Goal: Information Seeking & Learning: Learn about a topic

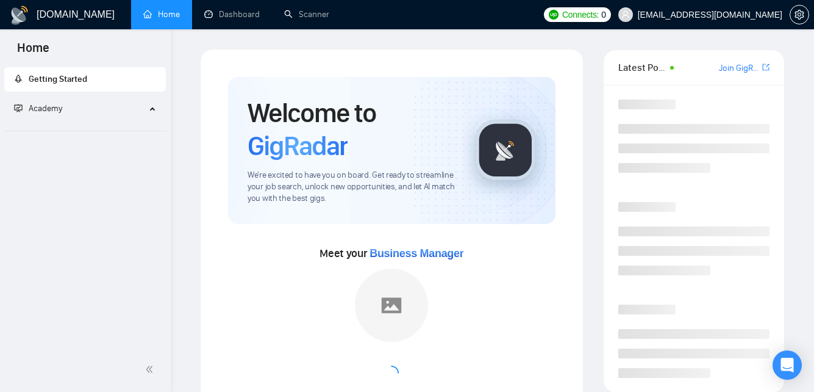
click at [107, 109] on span "Academy" at bounding box center [80, 108] width 132 height 24
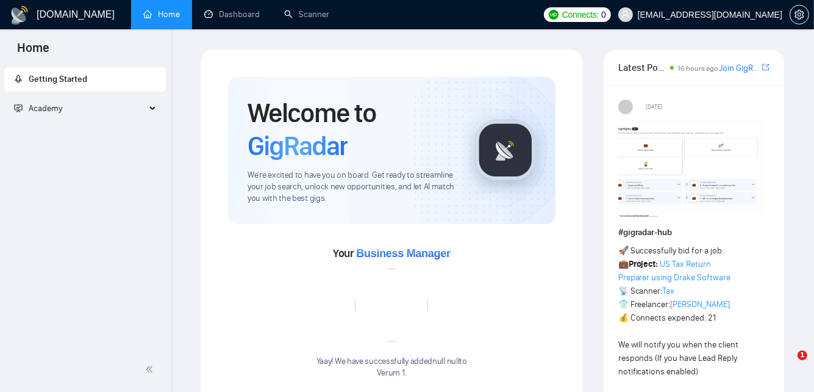
click at [116, 109] on span "Academy" at bounding box center [80, 108] width 132 height 24
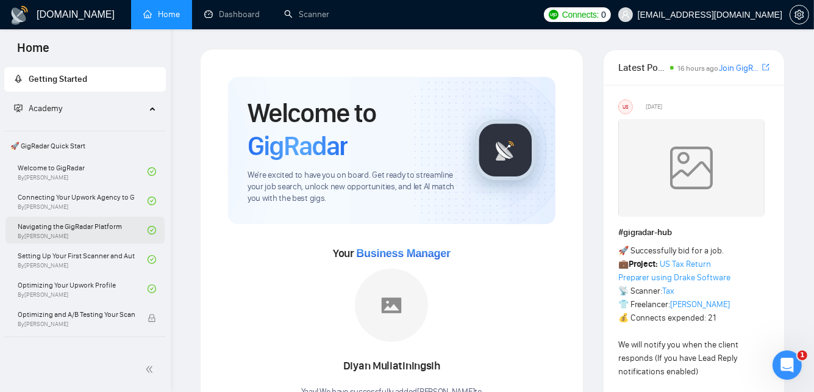
scroll to position [145, 0]
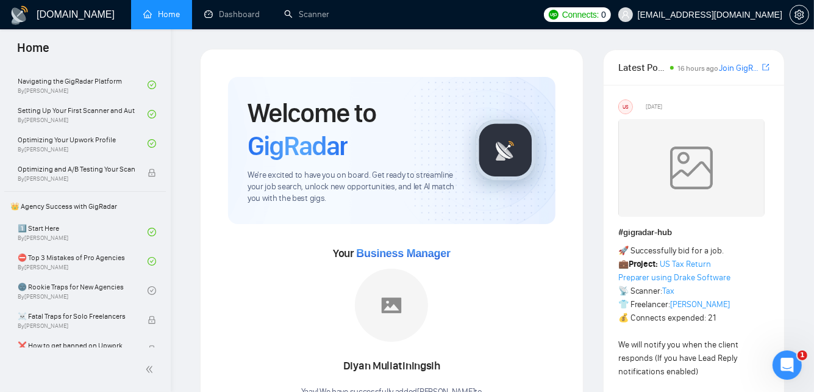
click at [107, 240] on link "1️⃣ Start Here By [PERSON_NAME]" at bounding box center [83, 231] width 130 height 27
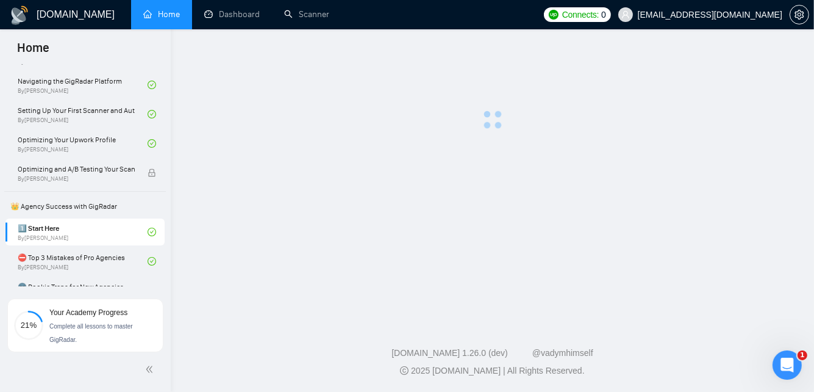
scroll to position [197, 0]
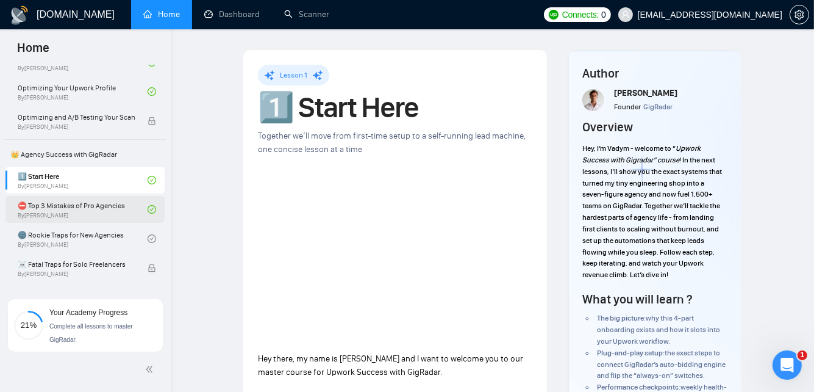
click at [101, 217] on link "⛔ Top 3 Mistakes of Pro Agencies By [PERSON_NAME]" at bounding box center [83, 209] width 130 height 27
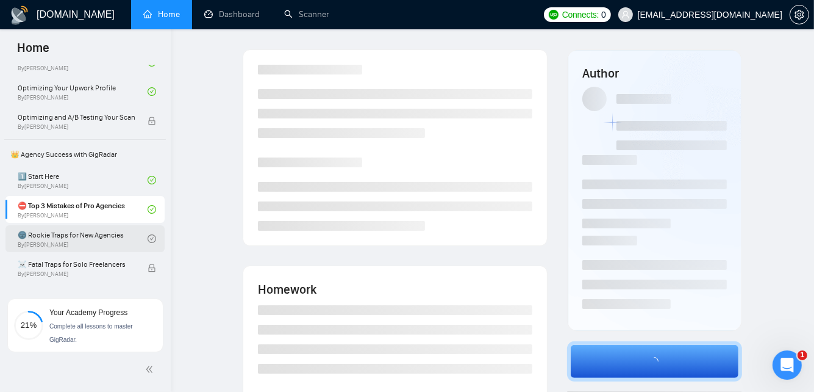
click at [124, 238] on link "🌚 Rookie Traps for New Agencies By [PERSON_NAME]" at bounding box center [83, 238] width 130 height 27
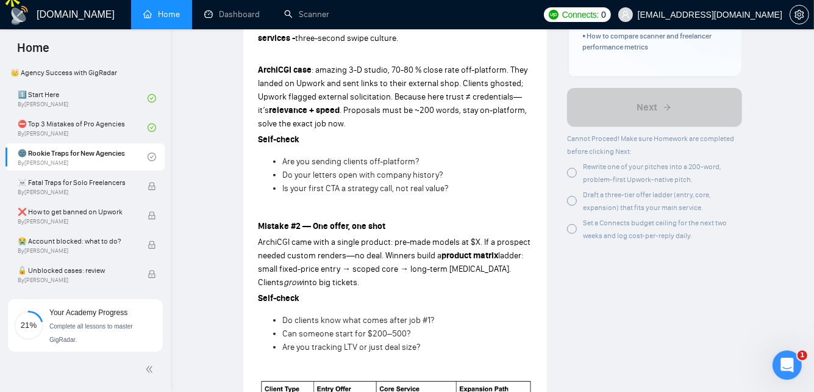
scroll to position [235, 0]
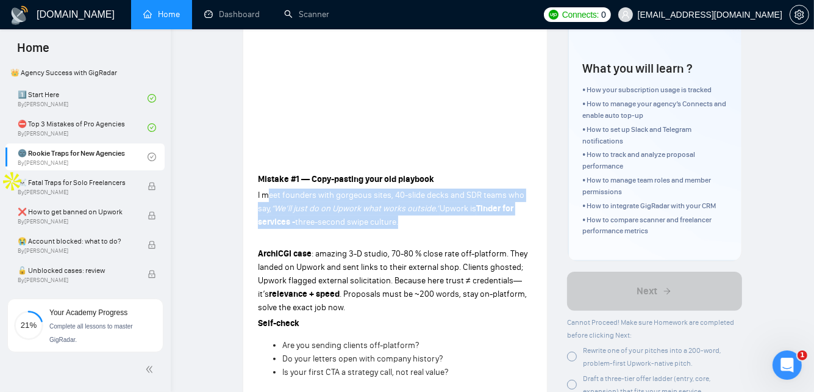
drag, startPoint x: 301, startPoint y: 204, endPoint x: 435, endPoint y: 226, distance: 136.1
click at [435, 226] on p "I meet founders with gorgeous sites, 40-slide decks and SDR teams who say, “We’…" at bounding box center [395, 208] width 274 height 40
click at [349, 217] on span "three-second swipe culture." at bounding box center [346, 222] width 103 height 10
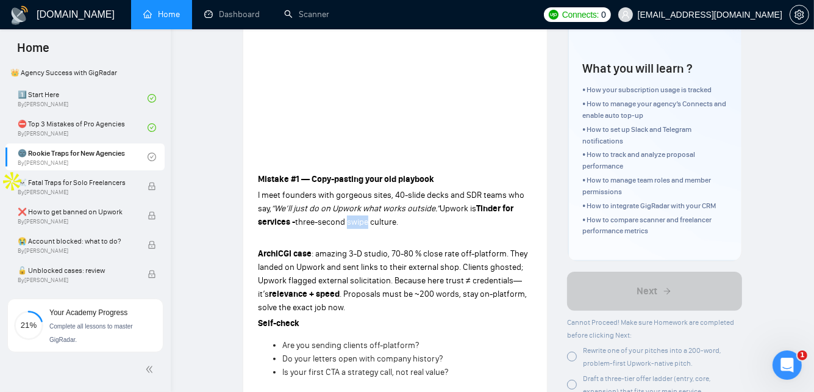
click at [349, 217] on span "three-second swipe culture." at bounding box center [346, 222] width 103 height 10
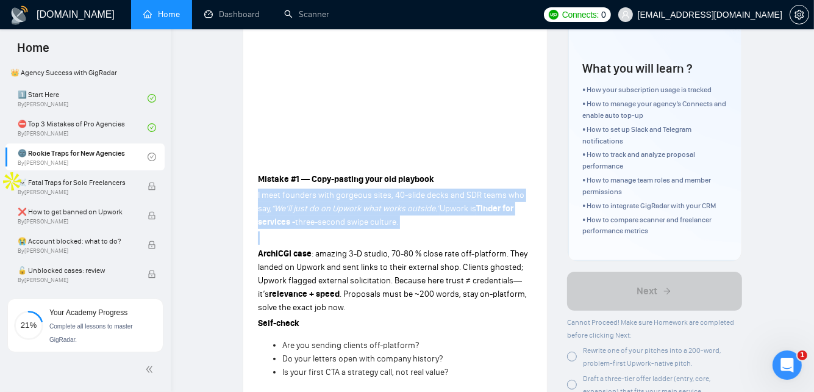
click at [349, 217] on span "three-second swipe culture." at bounding box center [346, 222] width 103 height 10
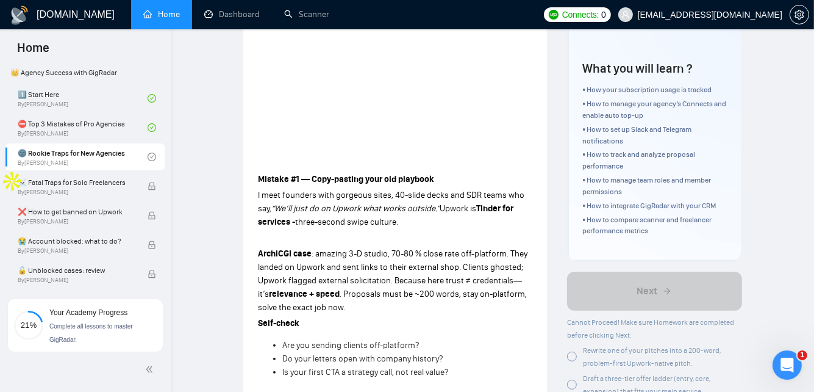
click at [355, 276] on p "ArchiCGI case : amazing 3-D studio, 70-80 % close rate off-platform. They lande…" at bounding box center [395, 280] width 274 height 67
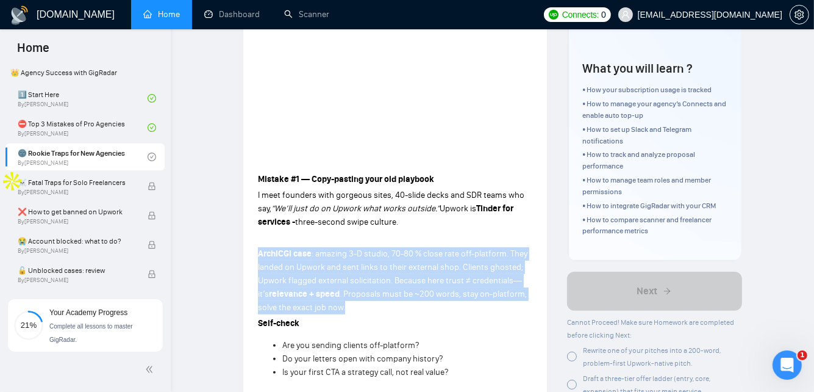
click at [355, 276] on p "ArchiCGI case : amazing 3-D studio, 70-80 % close rate off-platform. They lande…" at bounding box center [395, 280] width 274 height 67
click at [356, 304] on p "ArchiCGI case : amazing 3-D studio, 70-80 % close rate off-platform. They lande…" at bounding box center [395, 280] width 274 height 67
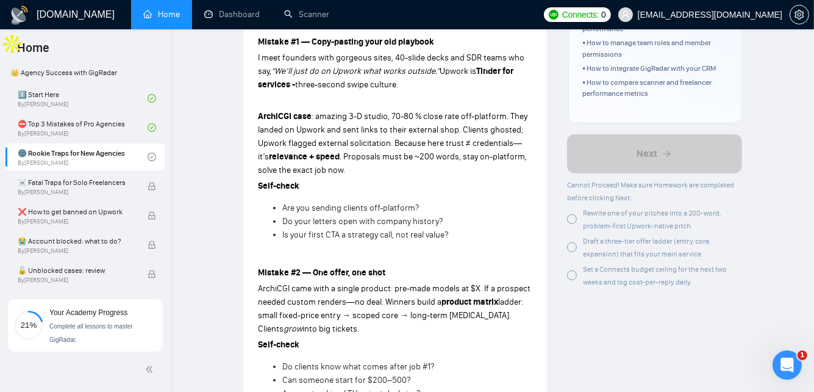
scroll to position [446, 0]
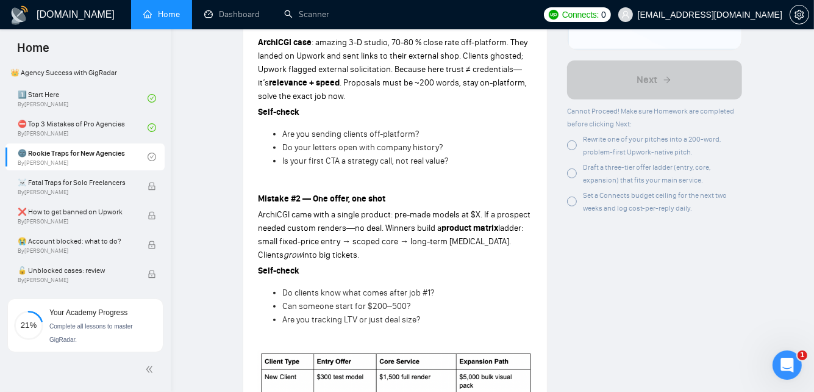
drag, startPoint x: 355, startPoint y: 260, endPoint x: 233, endPoint y: 213, distance: 130.7
click at [283, 229] on span "ArchiCGI came with a single product: pre-made models at $X. If a prospect neede…" at bounding box center [394, 221] width 273 height 24
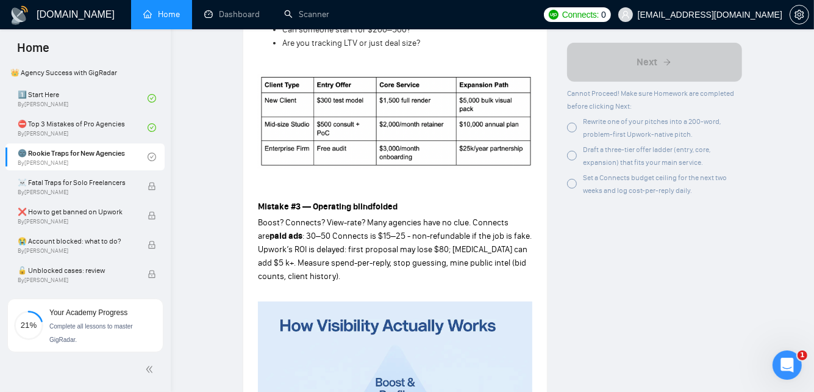
scroll to position [725, 0]
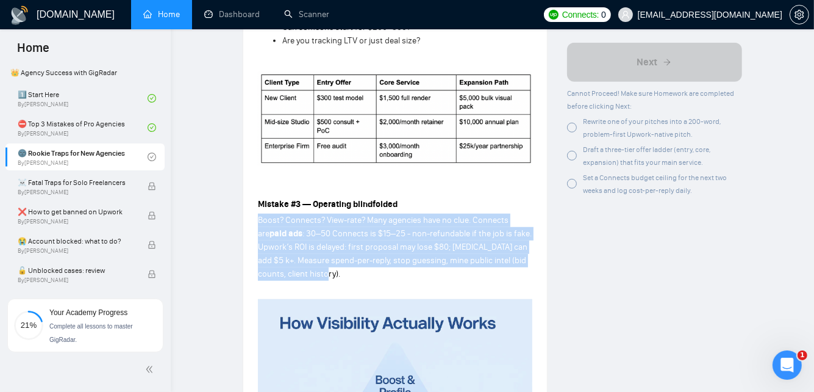
drag, startPoint x: 342, startPoint y: 276, endPoint x: 246, endPoint y: 227, distance: 107.5
click at [246, 227] on div "Lesson 3 🌚 Rookie Traps for New Agencies Already winning outside Upwork? Discov…" at bounding box center [395, 29] width 304 height 1408
click at [270, 237] on strong "paid ads" at bounding box center [286, 233] width 33 height 10
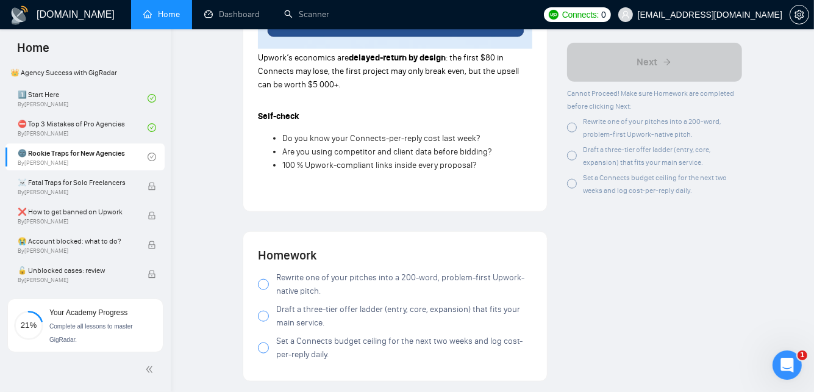
scroll to position [1361, 0]
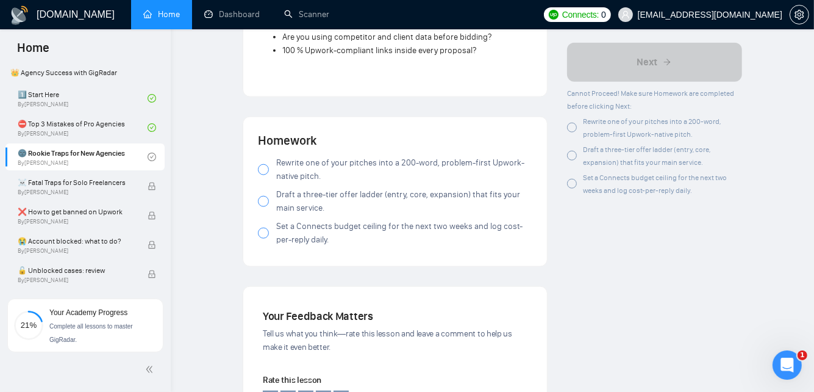
click at [259, 175] on div at bounding box center [263, 169] width 11 height 11
click at [265, 207] on div at bounding box center [263, 201] width 11 height 11
click at [268, 237] on div at bounding box center [263, 232] width 11 height 11
click at [265, 207] on div at bounding box center [263, 201] width 11 height 11
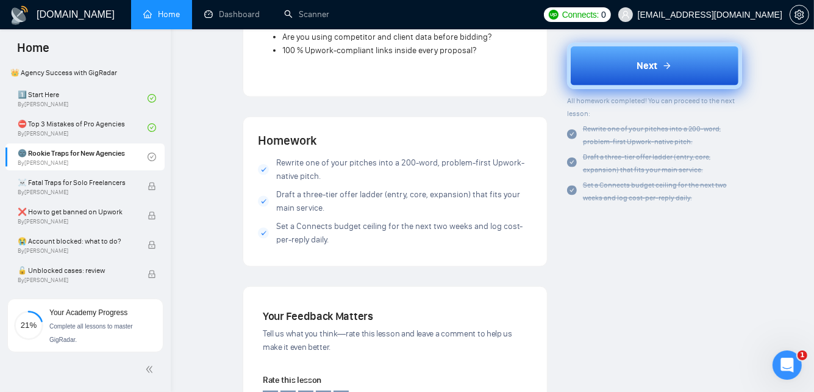
click at [694, 68] on button "Next" at bounding box center [654, 66] width 175 height 46
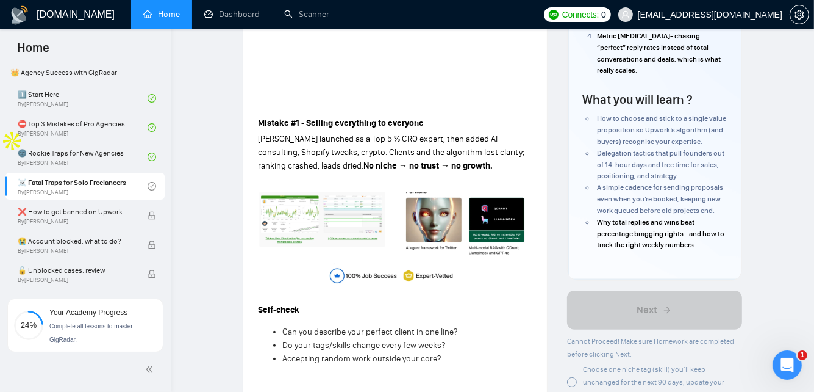
scroll to position [70, 0]
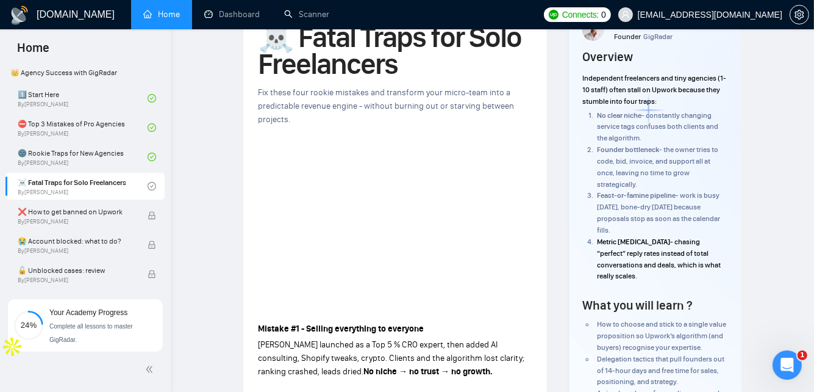
click at [362, 62] on h1 "☠️ Fatal Traps for Solo Freelancers" at bounding box center [395, 51] width 274 height 54
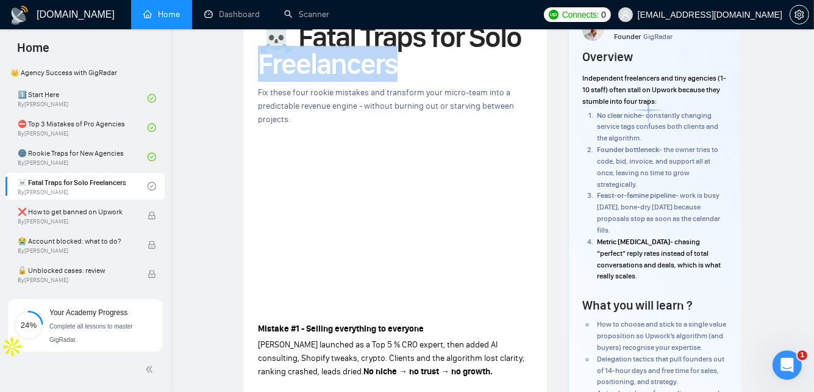
click at [362, 62] on h1 "☠️ Fatal Traps for Solo Freelancers" at bounding box center [395, 51] width 274 height 54
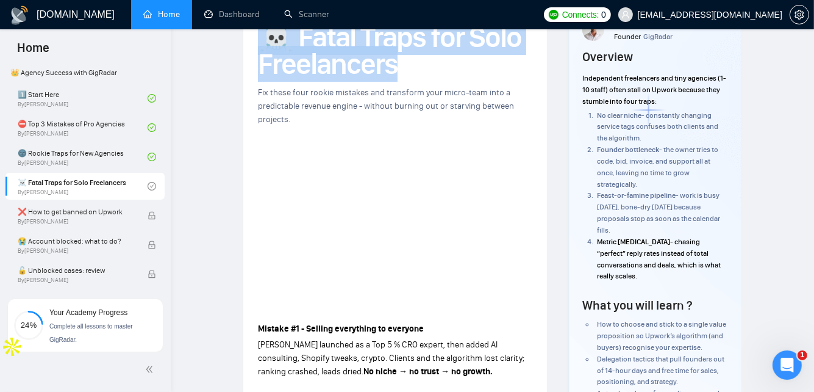
click at [362, 62] on h1 "☠️ Fatal Traps for Solo Freelancers" at bounding box center [395, 51] width 274 height 54
copy h1 "☠️ Fatal Traps for Solo Freelancers"
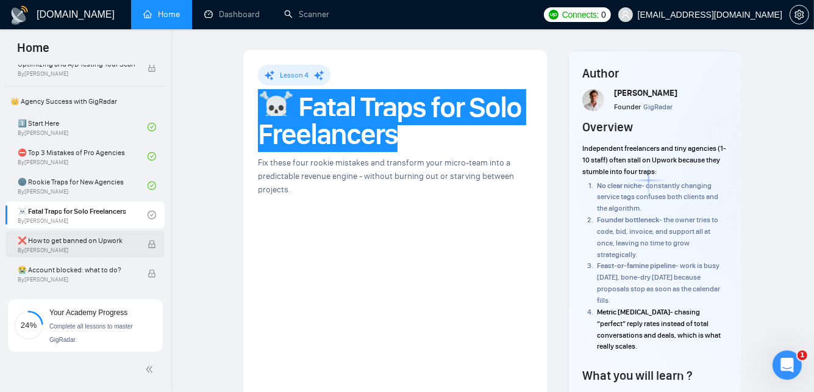
scroll to position [264, 0]
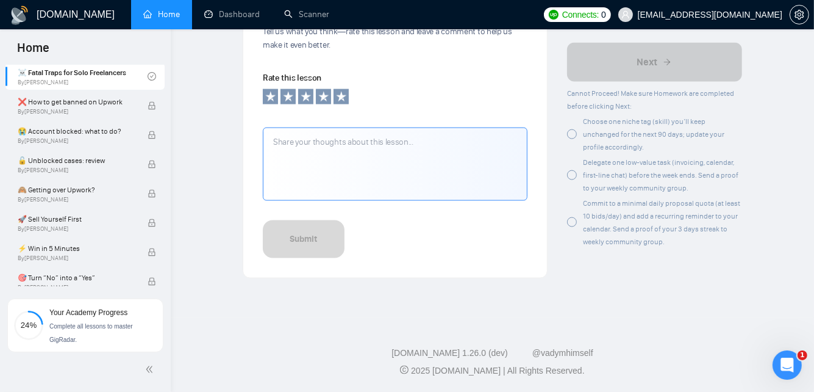
scroll to position [1368, 0]
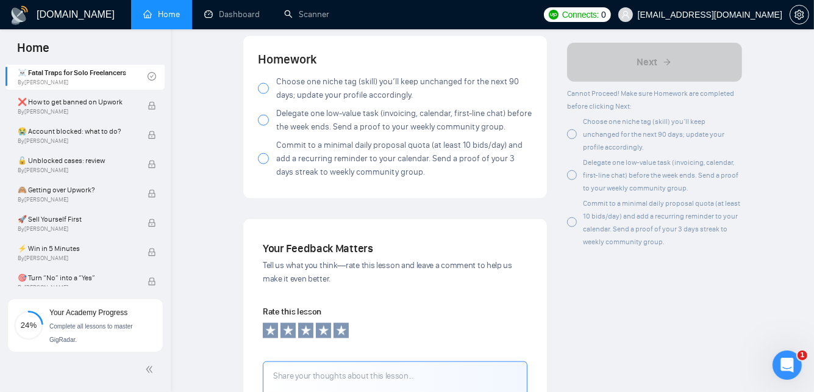
click at [267, 91] on div at bounding box center [263, 88] width 11 height 11
click at [263, 126] on div at bounding box center [263, 120] width 11 height 11
click at [267, 119] on div at bounding box center [263, 120] width 11 height 11
click at [257, 161] on div "Homework Choose one niche tag (skill) you’ll keep unchanged for the next 90 day…" at bounding box center [395, 117] width 304 height 162
click at [262, 162] on div at bounding box center [263, 158] width 11 height 11
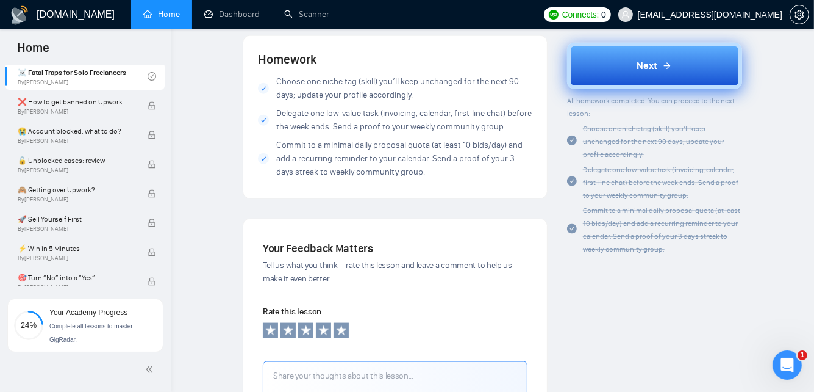
click at [673, 66] on button "Next" at bounding box center [654, 66] width 175 height 46
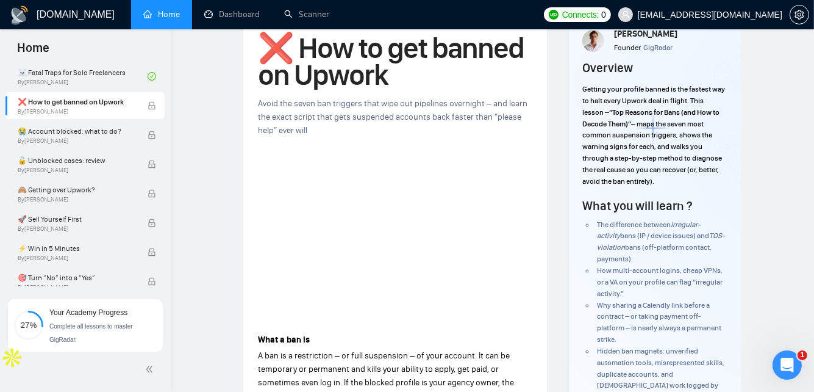
scroll to position [44, 0]
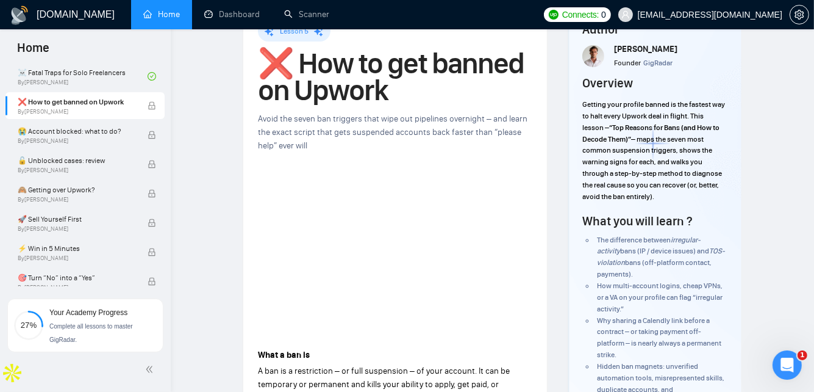
click at [351, 101] on h1 "❌ How to get banned on Upwork" at bounding box center [395, 77] width 274 height 54
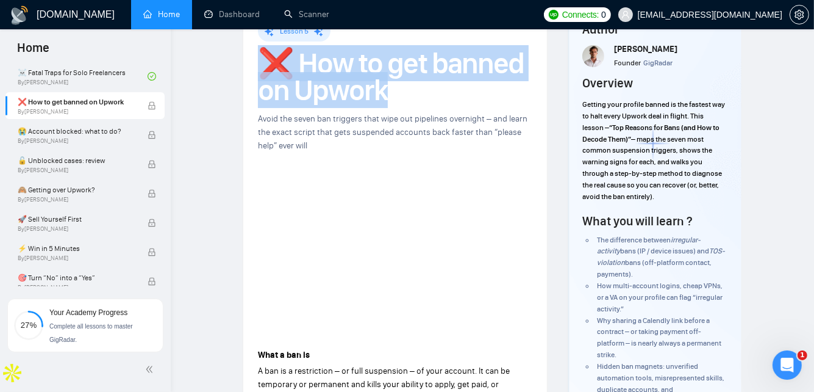
click at [351, 101] on h1 "❌ How to get banned on Upwork" at bounding box center [395, 77] width 274 height 54
copy h1 "❌ How to get banned on Upwork"
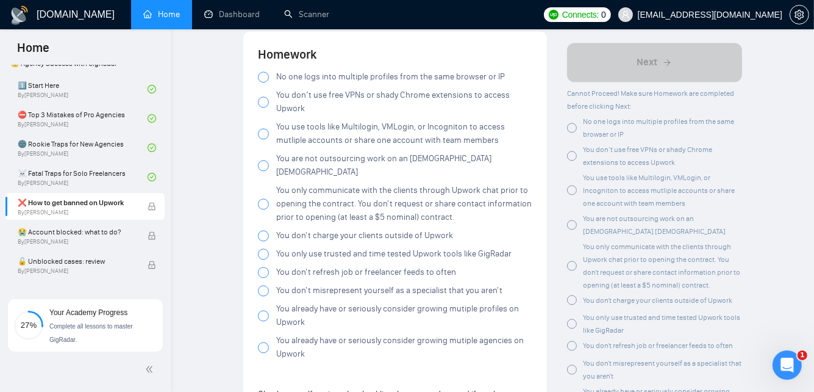
scroll to position [2254, 0]
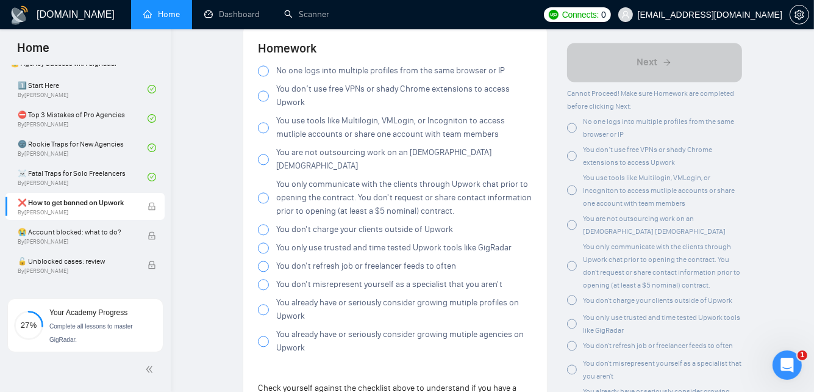
click at [384, 101] on span "You don’t use free VPNs or shady Chrome extensions to access Upwork" at bounding box center [404, 95] width 256 height 27
click at [390, 74] on span "No one logs into multiple profiles from the same browser or IP" at bounding box center [390, 70] width 229 height 13
click at [262, 133] on div at bounding box center [263, 127] width 11 height 11
click at [265, 151] on label "You are not outsourcing work on an [DEMOGRAPHIC_DATA] [DEMOGRAPHIC_DATA]" at bounding box center [395, 159] width 274 height 27
click at [268, 188] on label "You only communicate with the clients through Upwork chat prior to opening the …" at bounding box center [395, 197] width 274 height 40
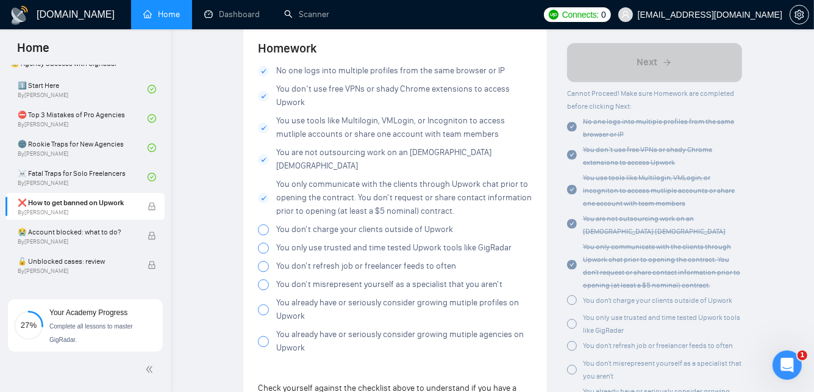
click at [265, 224] on div at bounding box center [263, 229] width 11 height 11
click at [265, 242] on div at bounding box center [263, 247] width 11 height 11
click at [265, 260] on div at bounding box center [263, 265] width 11 height 11
click at [266, 279] on div at bounding box center [263, 284] width 11 height 11
click at [262, 304] on div at bounding box center [263, 309] width 11 height 11
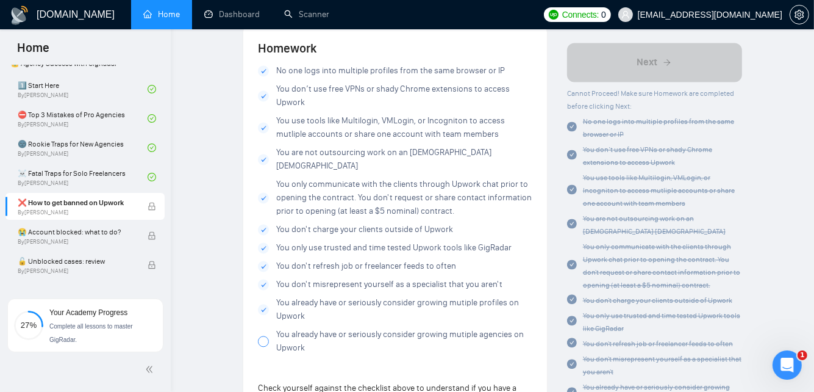
click at [263, 335] on div at bounding box center [263, 340] width 11 height 11
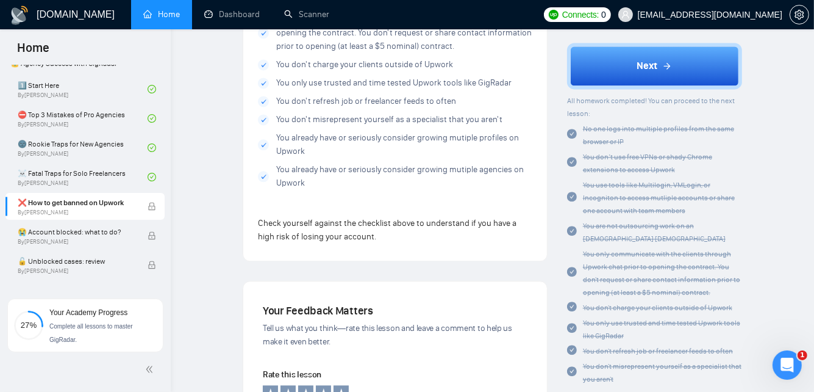
scroll to position [2425, 0]
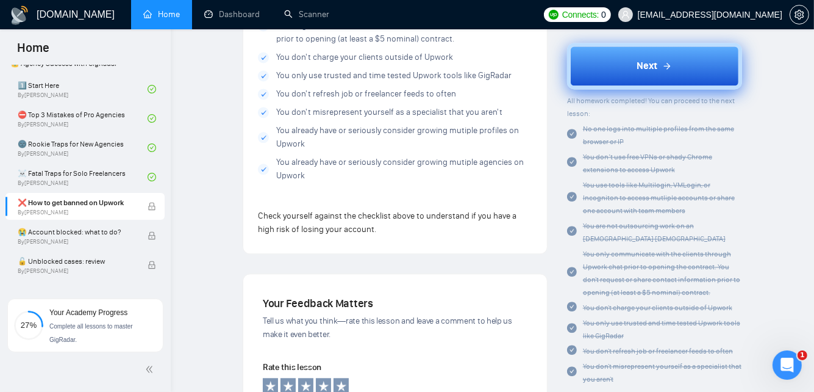
click at [632, 74] on button "Next" at bounding box center [654, 66] width 175 height 46
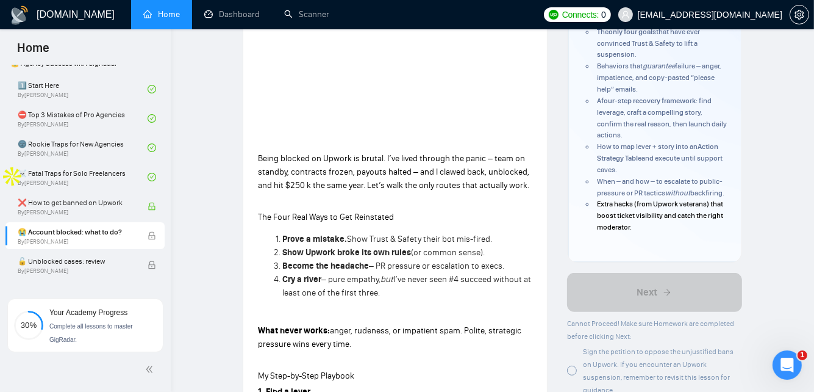
scroll to position [240, 0]
click at [507, 292] on li "Cry a river – pure empathy, but I’ve never seen #4 succeed without at least one…" at bounding box center [407, 286] width 250 height 27
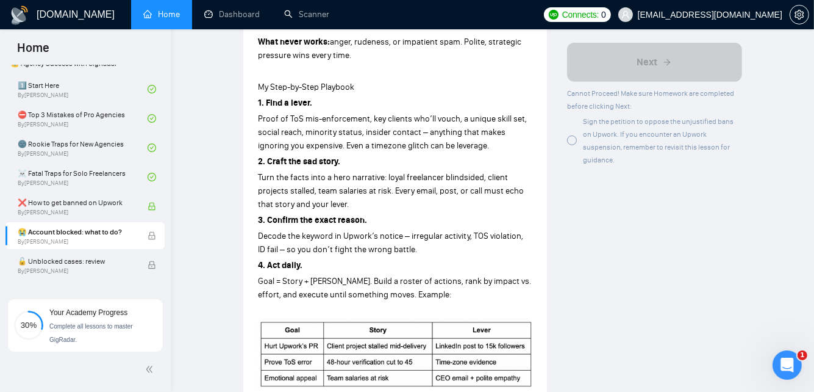
scroll to position [528, 0]
click at [559, 298] on div "Author [PERSON_NAME] Founder GigRadar Overview Getting blocked on Upwork freeze…" at bounding box center [654, 390] width 195 height 1739
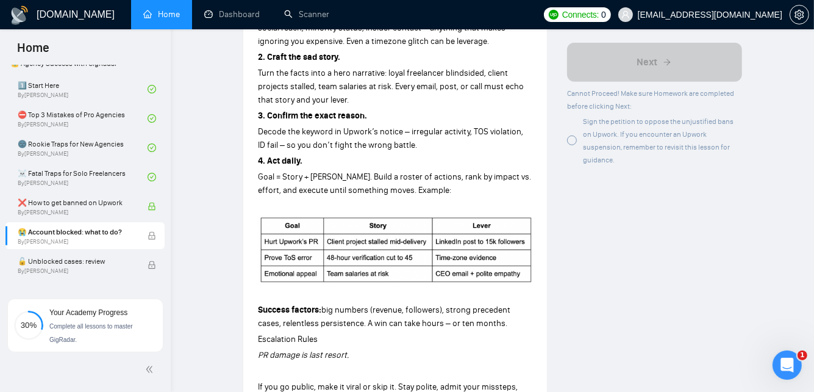
scroll to position [634, 0]
click at [737, 318] on div "Author [PERSON_NAME] Founder GigRadar Overview Getting blocked on Upwork freeze…" at bounding box center [654, 285] width 195 height 1739
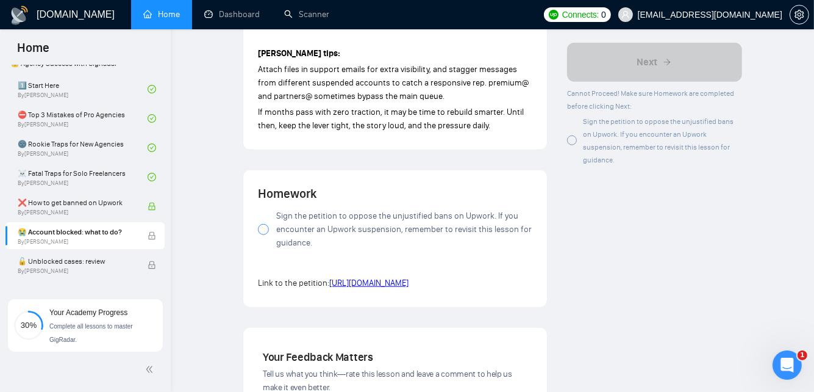
scroll to position [1150, 0]
click at [377, 287] on link "[URL][DOMAIN_NAME]" at bounding box center [368, 282] width 79 height 10
click at [258, 225] on label "Sign the petition to oppose the unjustified bans on Upwork. If you encounter an…" at bounding box center [395, 229] width 274 height 40
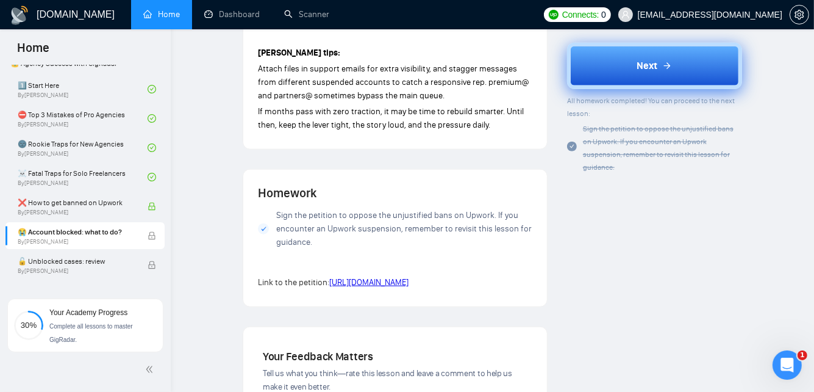
click at [625, 76] on button "Next" at bounding box center [654, 66] width 175 height 46
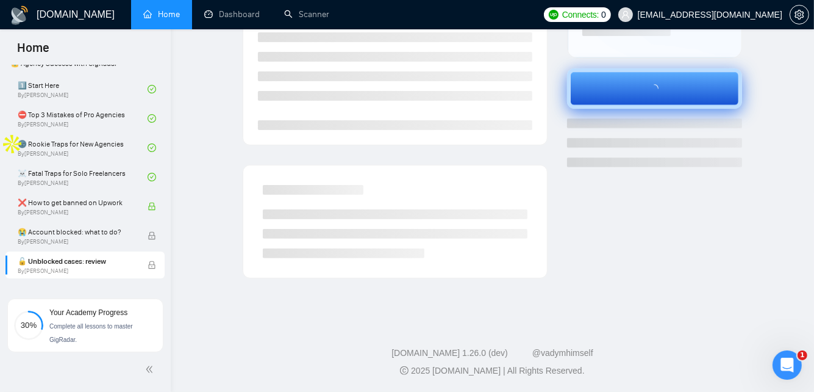
scroll to position [271, 0]
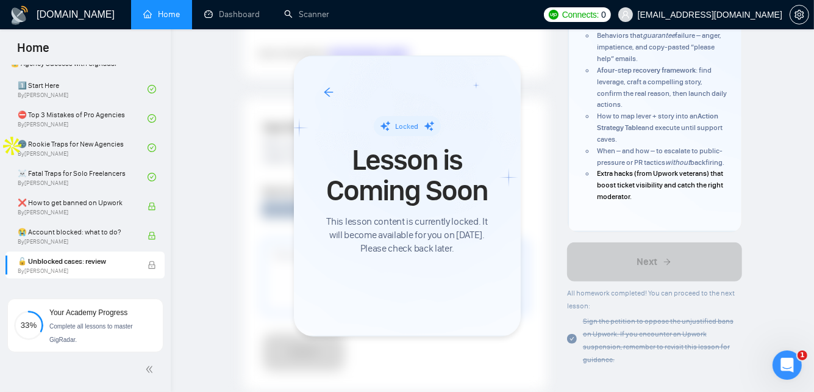
click at [168, 133] on div at bounding box center [407, 196] width 814 height 392
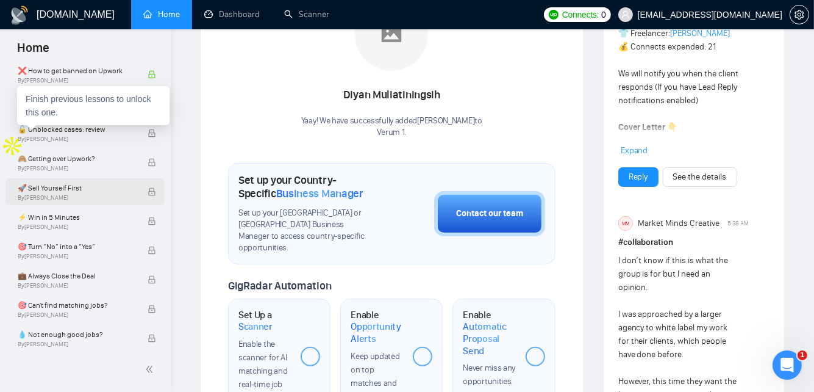
scroll to position [415, 0]
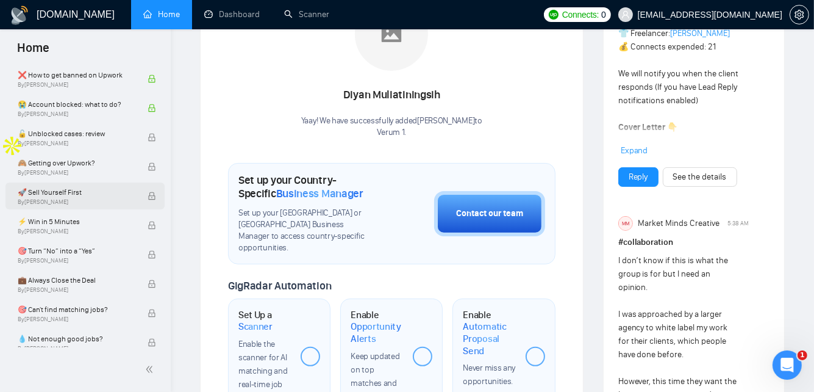
click at [87, 195] on span "🚀 Sell Yourself First" at bounding box center [76, 192] width 117 height 12
click at [378, 91] on div "[PERSON_NAME]" at bounding box center [391, 95] width 181 height 21
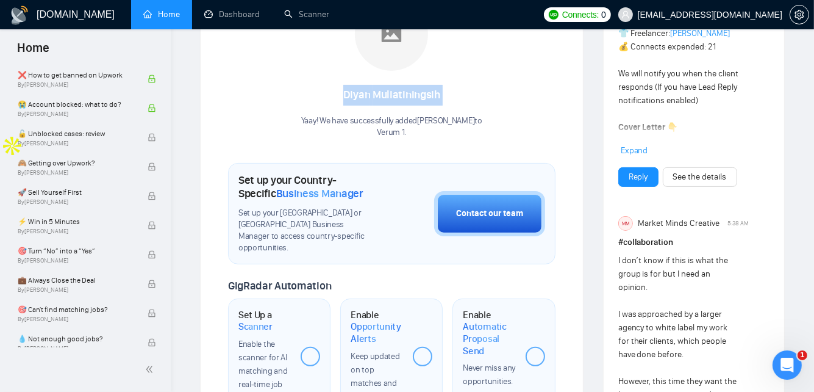
click at [378, 91] on div "[PERSON_NAME]" at bounding box center [391, 95] width 181 height 21
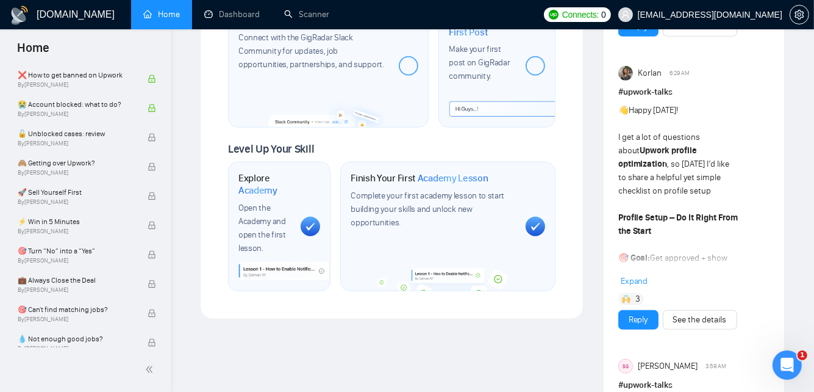
scroll to position [720, 0]
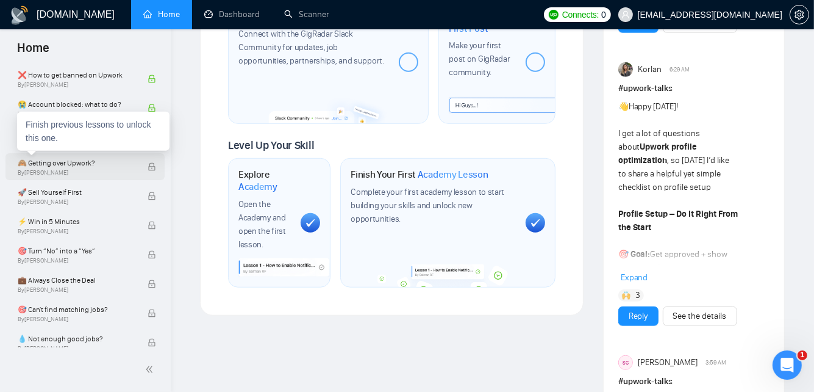
click at [108, 158] on span "🙈 Getting over Upwork?" at bounding box center [76, 163] width 117 height 12
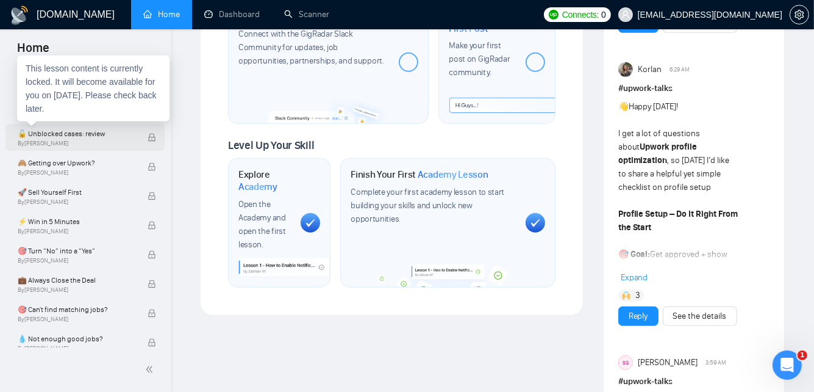
click at [70, 128] on span "🔓 Unblocked cases: review" at bounding box center [76, 133] width 117 height 12
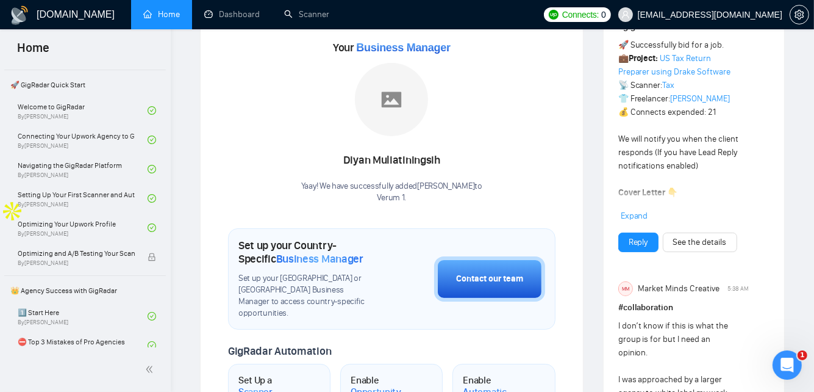
scroll to position [0, 0]
